Goal: Find contact information: Find contact information

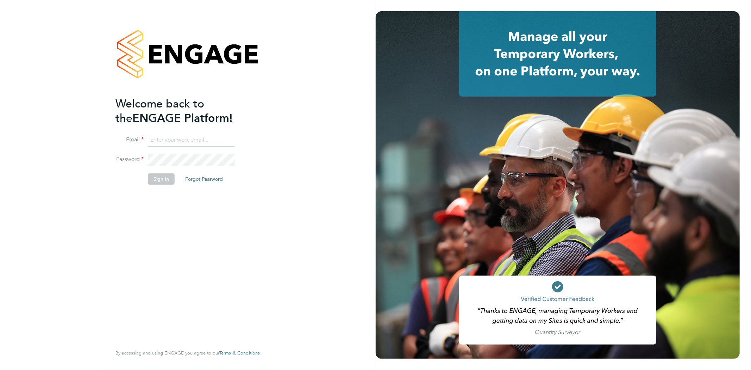
type input "rob@ivyresourcegroup.com"
click at [166, 182] on button "Sign In" at bounding box center [161, 178] width 27 height 11
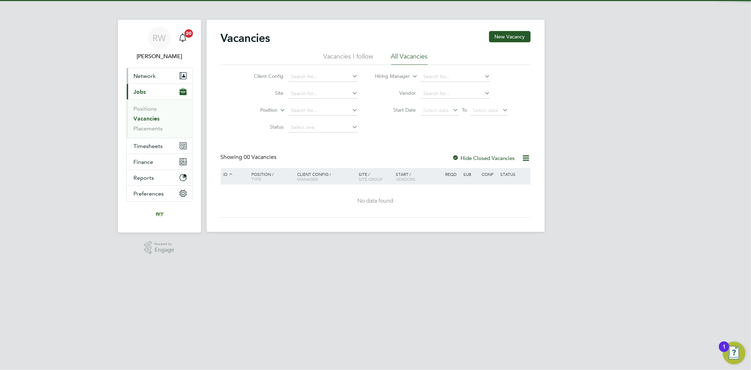
click at [150, 79] on span "Network" at bounding box center [145, 76] width 22 height 7
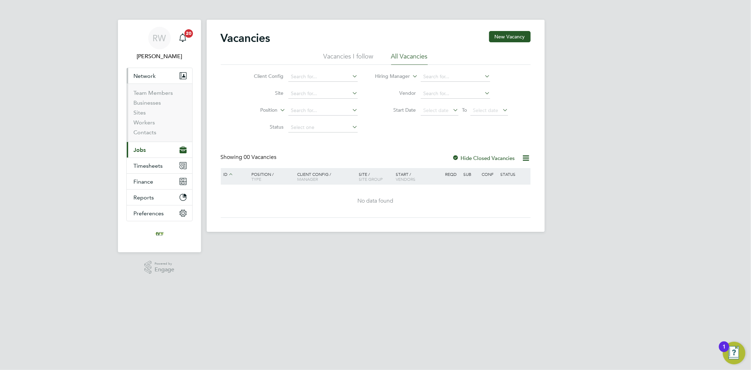
click at [139, 126] on li "Workers" at bounding box center [160, 124] width 53 height 10
click at [139, 125] on link "Workers" at bounding box center [144, 122] width 21 height 7
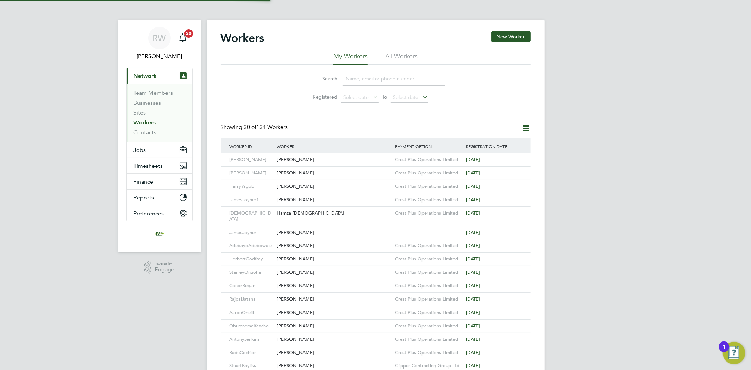
click at [376, 80] on input at bounding box center [394, 79] width 103 height 14
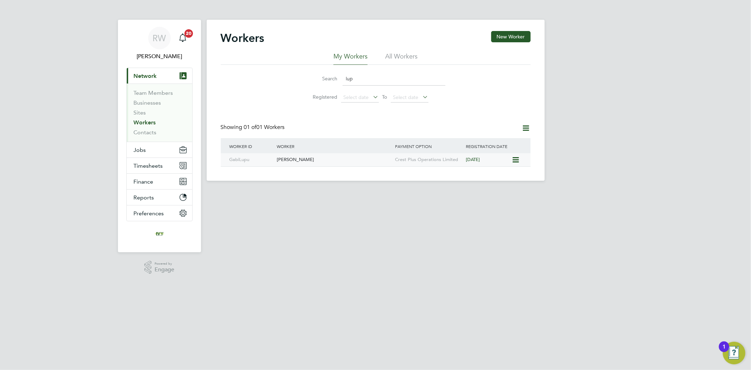
click at [317, 160] on div "Gabi Lupu" at bounding box center [334, 159] width 118 height 13
click at [344, 80] on input "lup" at bounding box center [394, 79] width 103 height 14
click at [360, 164] on div "Aaron Oneill" at bounding box center [334, 159] width 118 height 13
drag, startPoint x: 364, startPoint y: 80, endPoint x: 341, endPoint y: 80, distance: 22.5
click at [341, 80] on div "Search aaron" at bounding box center [375, 79] width 139 height 14
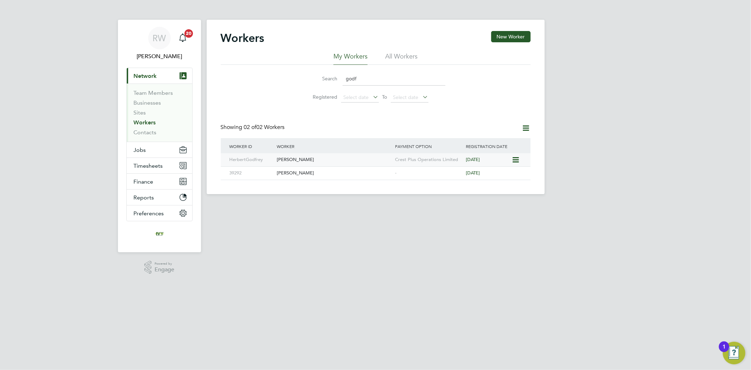
click at [326, 159] on div "Herbert Godfrey" at bounding box center [334, 159] width 118 height 13
drag, startPoint x: 362, startPoint y: 76, endPoint x: 325, endPoint y: 76, distance: 36.6
click at [325, 76] on div "Search godf" at bounding box center [375, 79] width 139 height 14
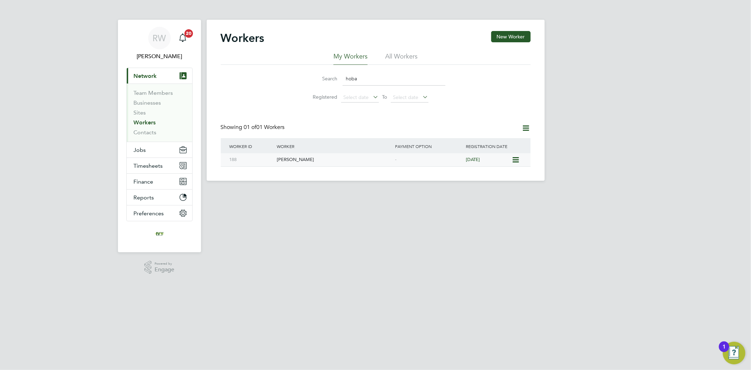
type input "hoba"
click at [339, 159] on div "[PERSON_NAME]" at bounding box center [334, 159] width 118 height 13
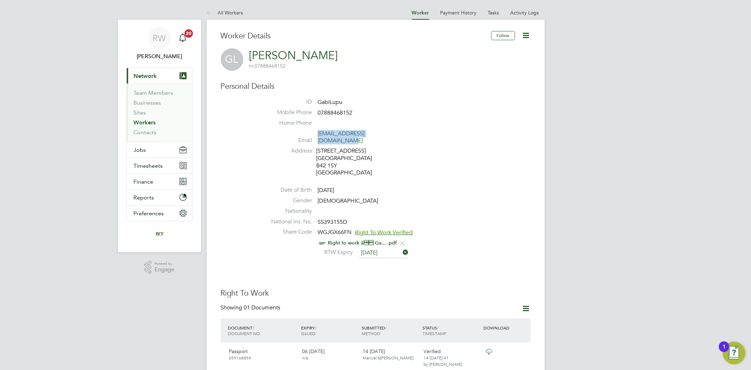
drag, startPoint x: 390, startPoint y: 132, endPoint x: 318, endPoint y: 134, distance: 71.9
click at [318, 134] on li "Email lupugabiflorin@yahoo.co.uk" at bounding box center [397, 138] width 268 height 17
copy link "lupugabiflorin@yahoo.co.uk"
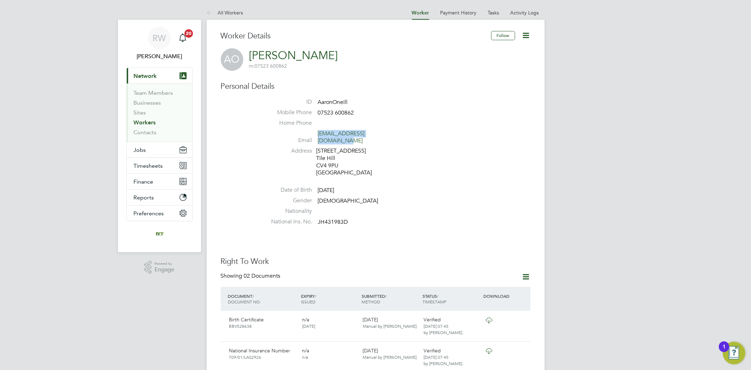
drag, startPoint x: 386, startPoint y: 134, endPoint x: 317, endPoint y: 134, distance: 68.6
click at [317, 134] on li "Email [EMAIL_ADDRESS][DOMAIN_NAME]" at bounding box center [397, 138] width 268 height 17
copy link "[EMAIL_ADDRESS][DOMAIN_NAME]"
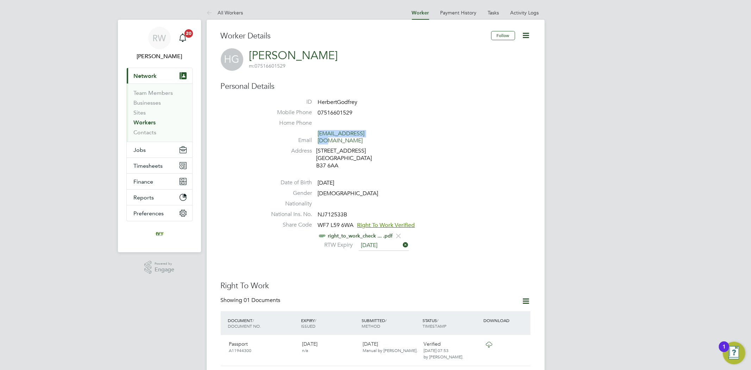
drag, startPoint x: 350, startPoint y: 133, endPoint x: 318, endPoint y: 133, distance: 31.7
click at [318, 133] on span "eduaidia@gmail.com" at bounding box center [351, 137] width 67 height 15
copy link "eduaidia@gmail.com"
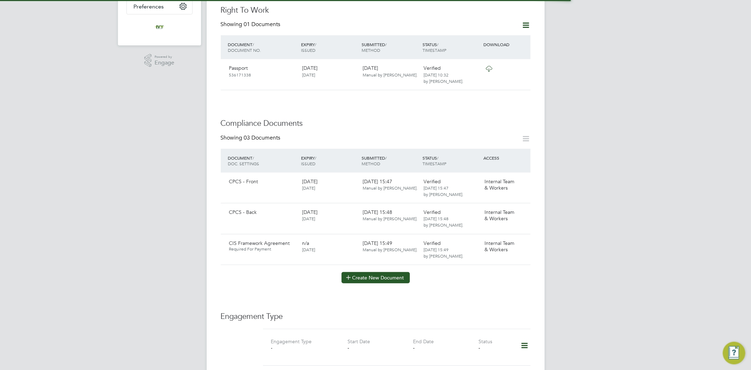
scroll to position [313, 0]
